Goal: Communication & Community: Answer question/provide support

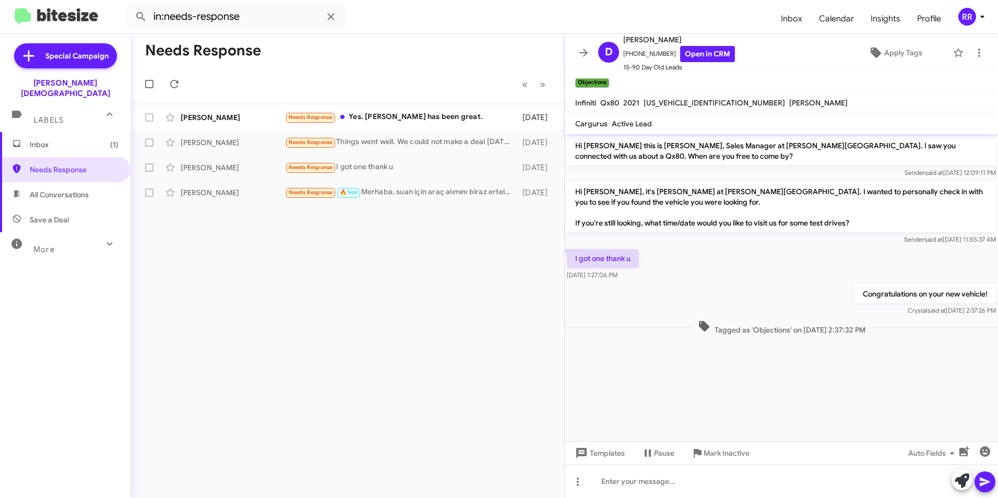
click at [41, 132] on span "Inbox (1)" at bounding box center [65, 144] width 131 height 25
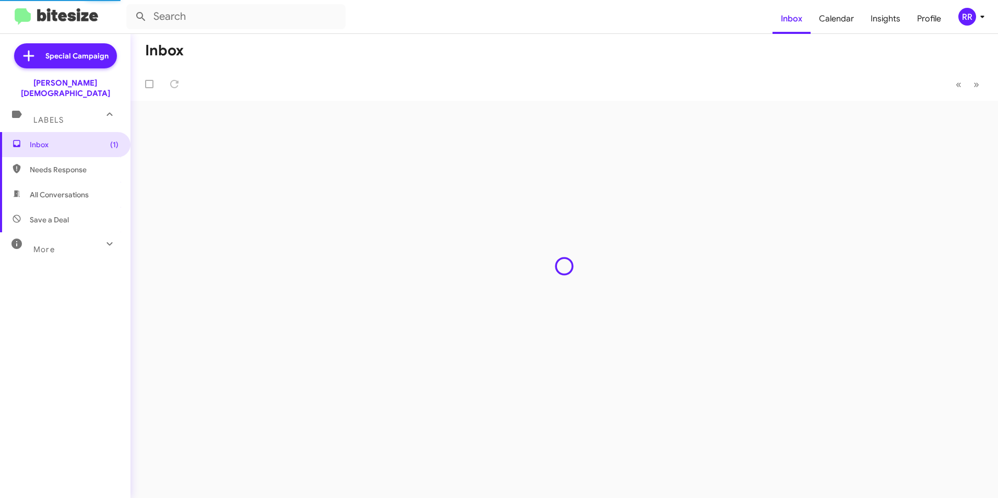
click at [47, 164] on span "Needs Response" at bounding box center [74, 169] width 89 height 10
type input "in:needs-response"
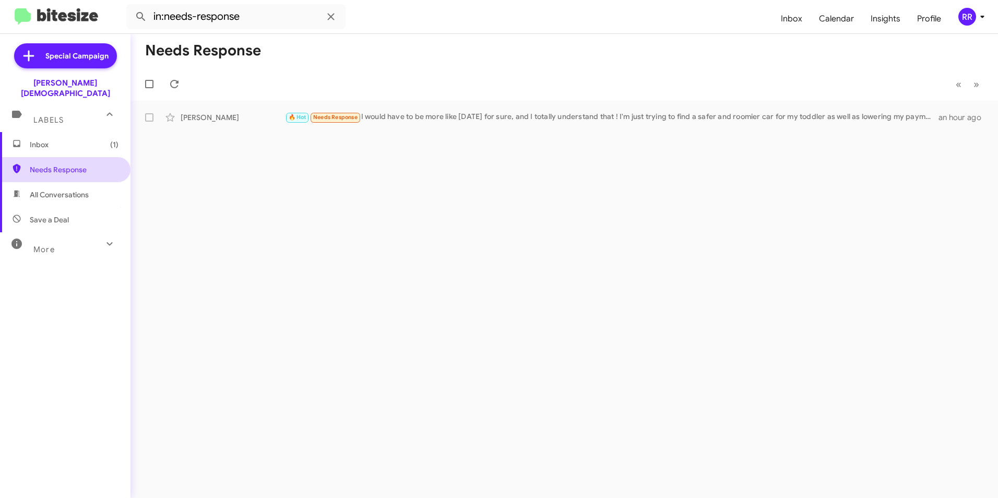
click at [69, 164] on span "Needs Response" at bounding box center [74, 169] width 89 height 10
click at [44, 139] on span "Inbox (1)" at bounding box center [74, 144] width 89 height 10
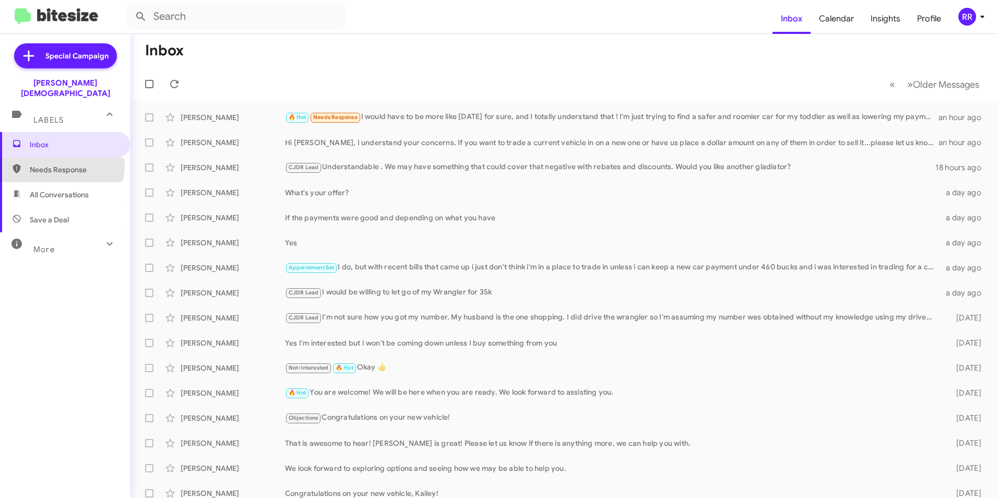
click at [49, 164] on span "Needs Response" at bounding box center [74, 169] width 89 height 10
type input "in:needs-response"
